Goal: Find specific page/section: Find specific page/section

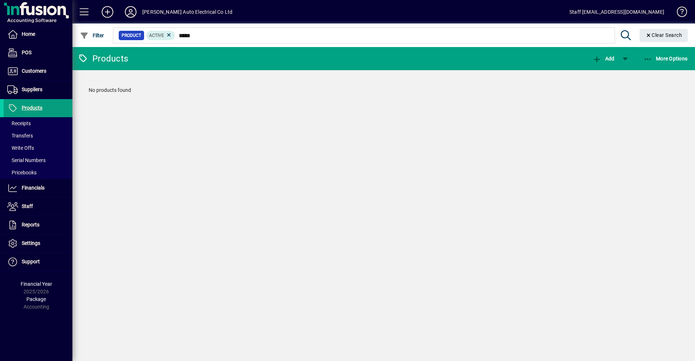
click at [210, 35] on input "*****" at bounding box center [391, 35] width 433 height 10
type input "*"
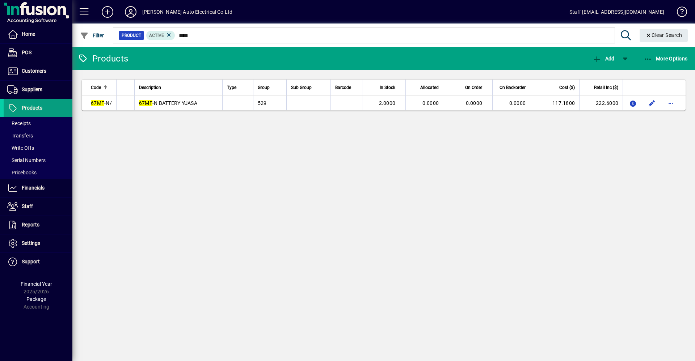
type input "****"
